Goal: Find contact information: Find contact information

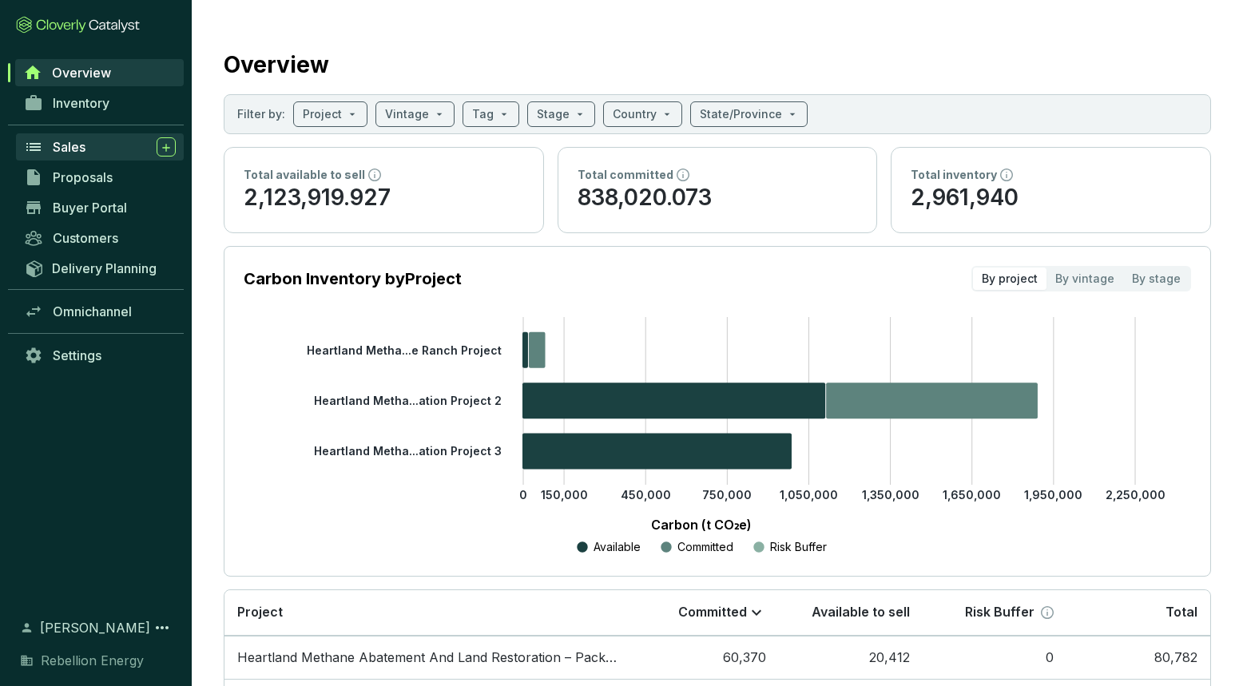
click at [93, 143] on div "Sales" at bounding box center [114, 146] width 123 height 19
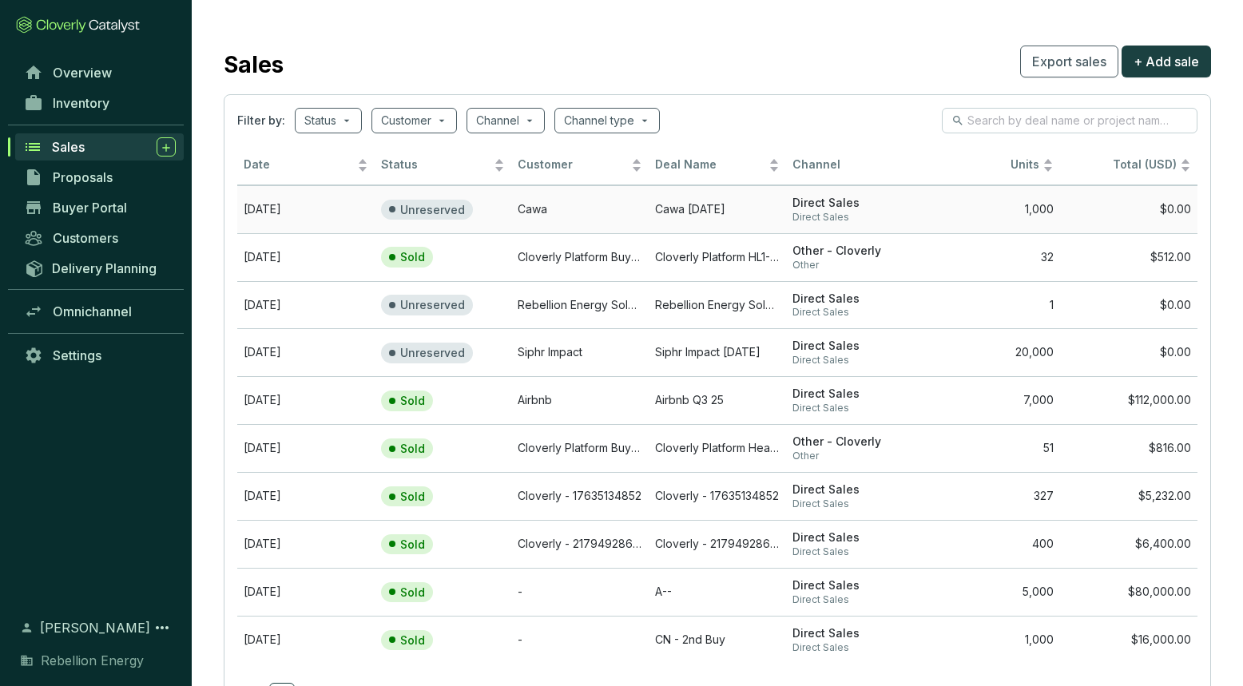
click at [617, 227] on td "Cawa" at bounding box center [579, 209] width 137 height 48
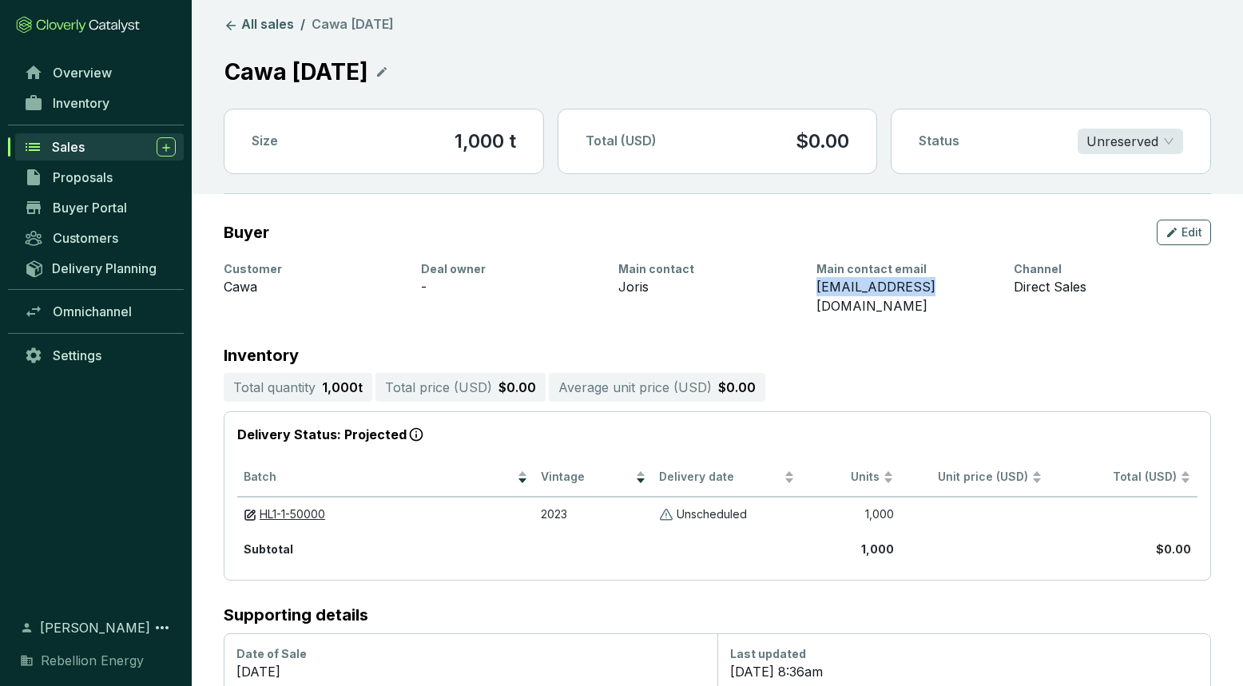
drag, startPoint x: 914, startPoint y: 284, endPoint x: 815, endPoint y: 282, distance: 99.1
click at [815, 282] on div "Customer Cawa Deal owner - Main contact [PERSON_NAME] Main contact email [PERSO…" at bounding box center [708, 288] width 968 height 54
copy div "[EMAIL_ADDRESS][DOMAIN_NAME]"
